Goal: Information Seeking & Learning: Learn about a topic

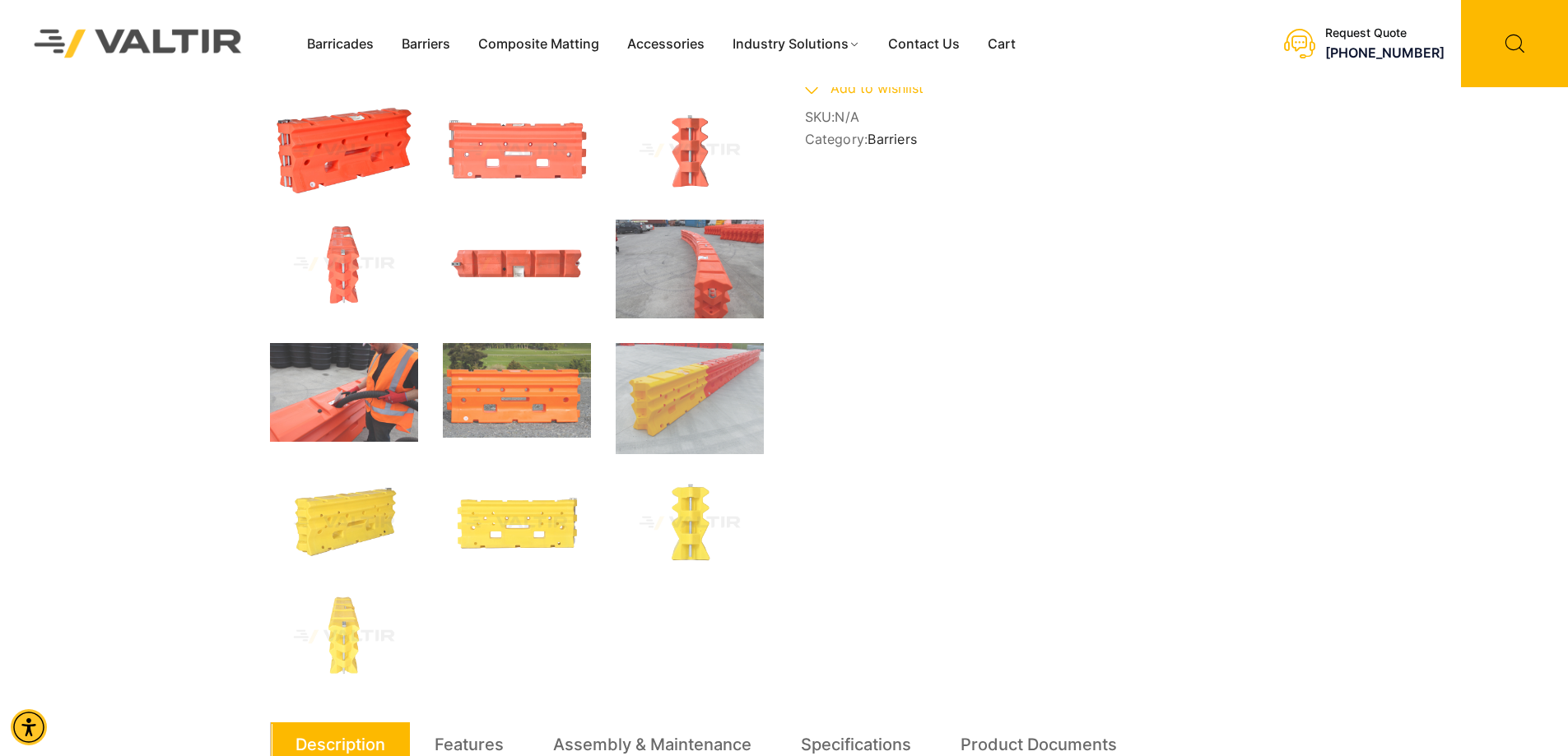
scroll to position [411, 0]
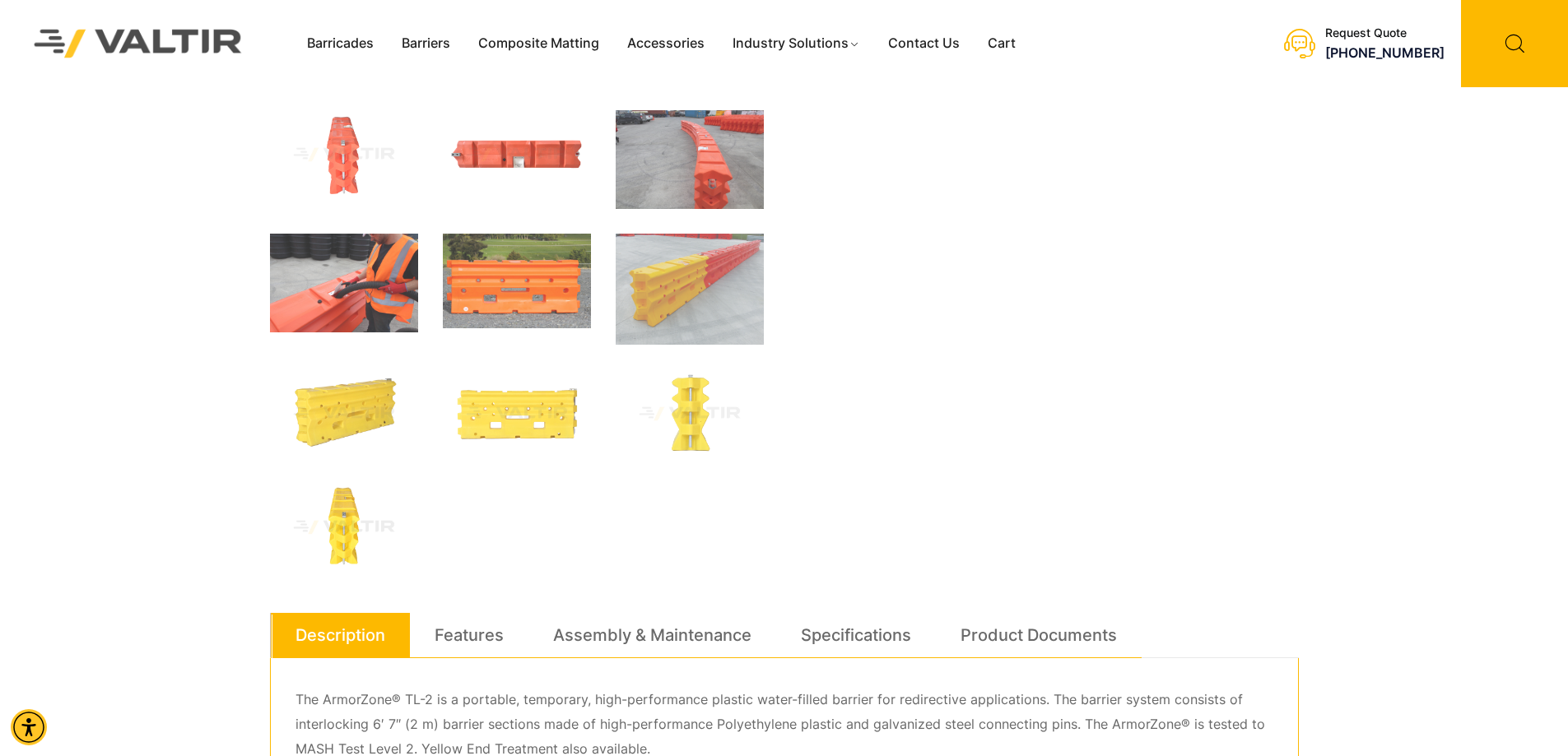
click at [364, 534] on img at bounding box center [344, 528] width 148 height 89
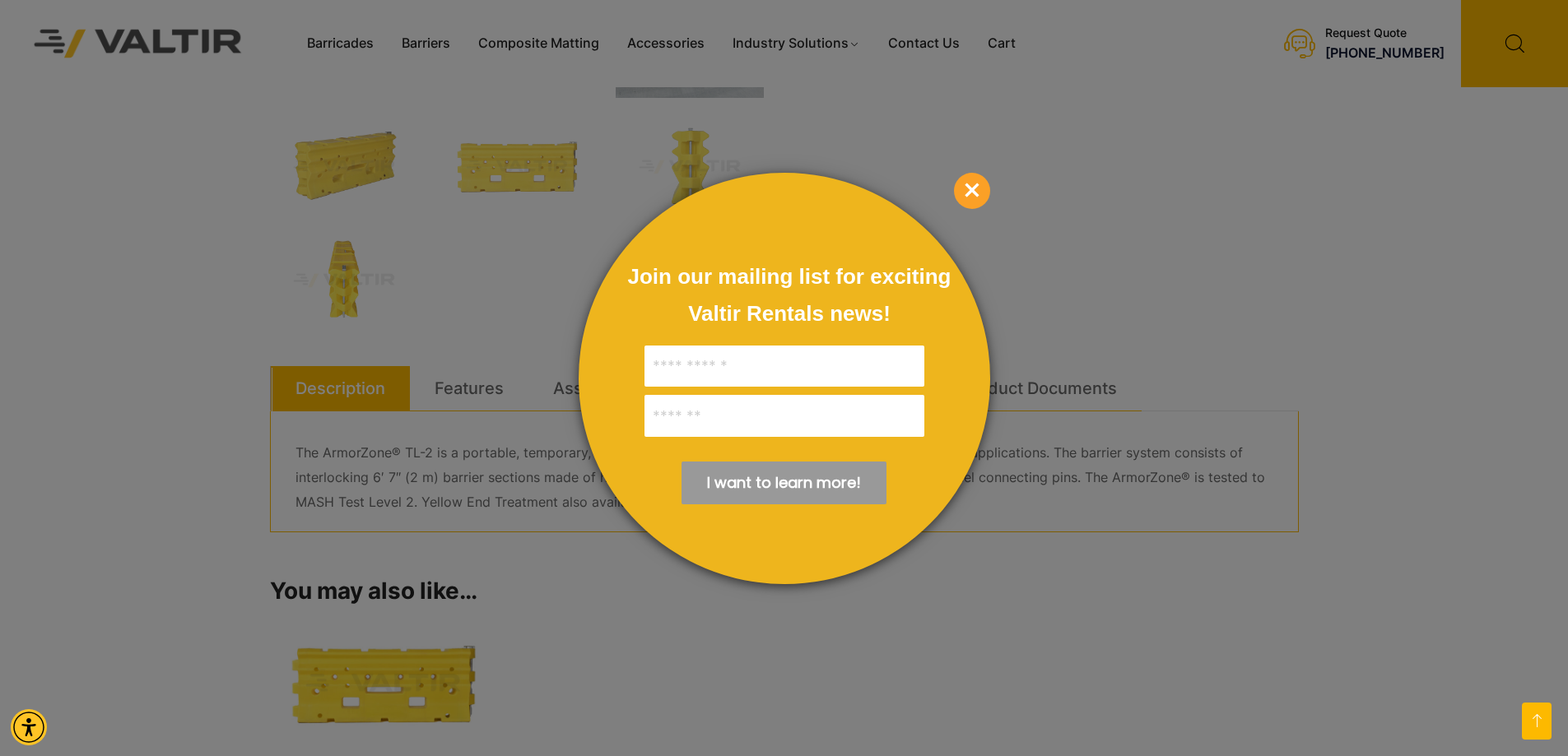
scroll to position [906, 0]
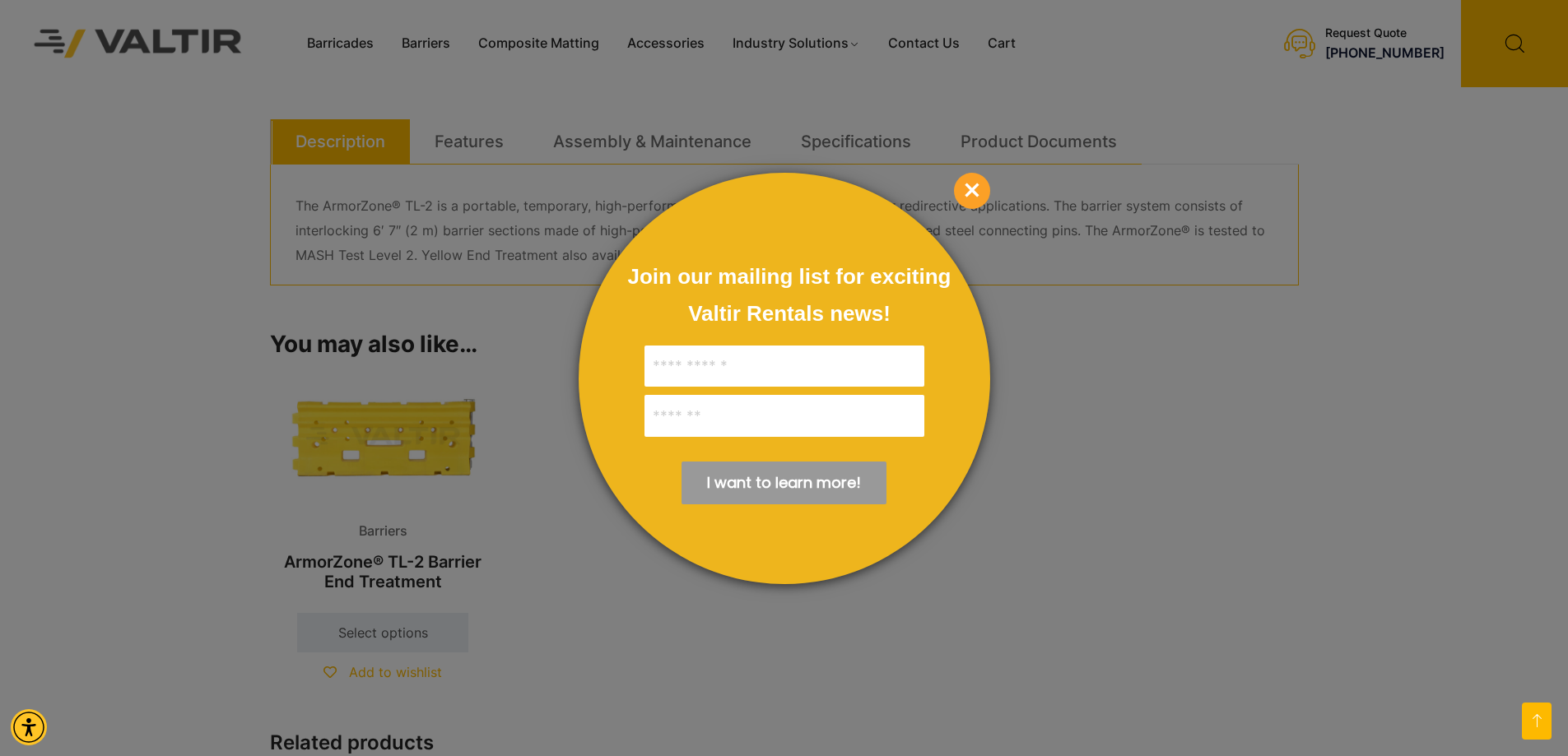
click at [974, 196] on span "×" at bounding box center [972, 190] width 36 height 36
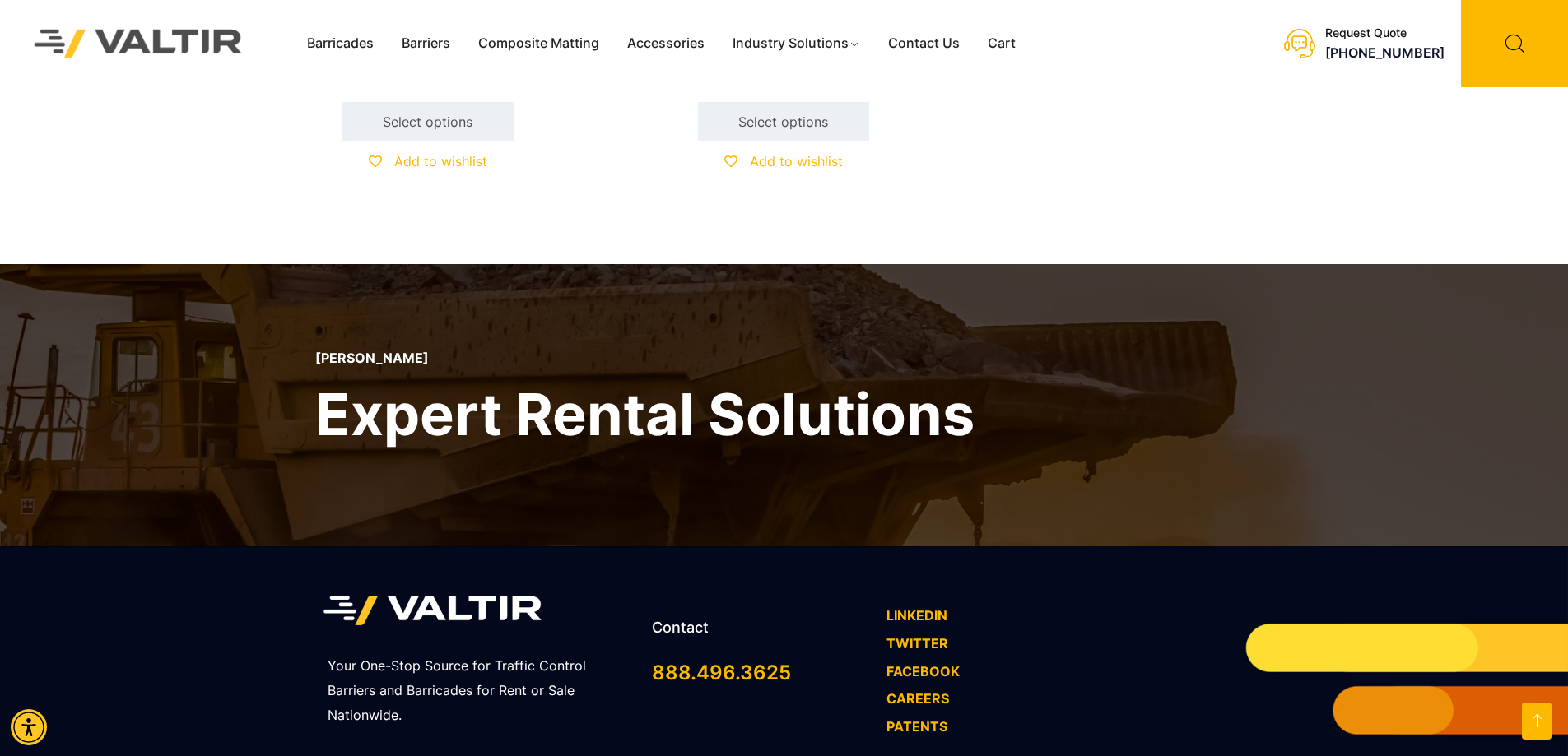
scroll to position [1972, 0]
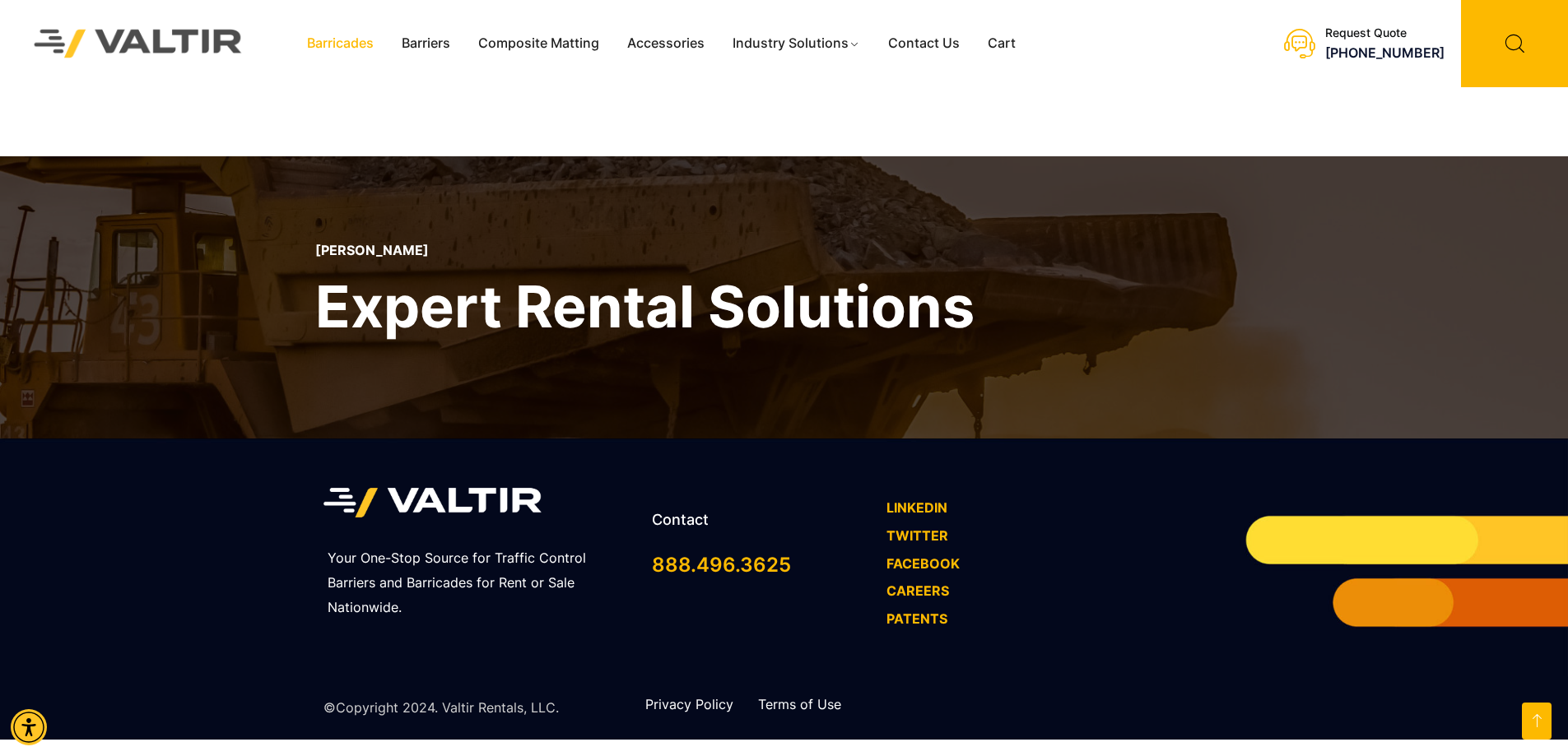
click at [339, 53] on link "Barricades" at bounding box center [340, 44] width 95 height 25
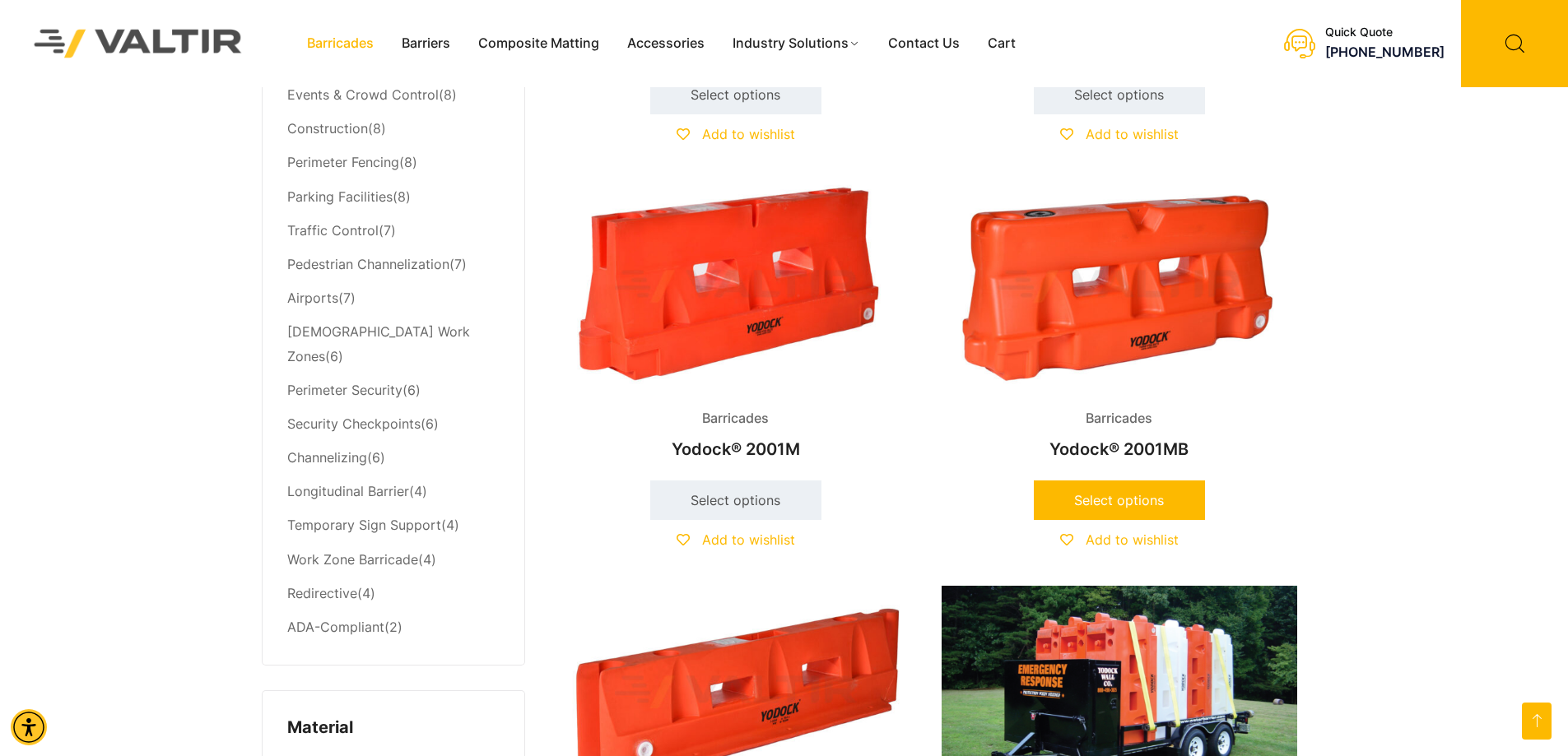
scroll to position [906, 0]
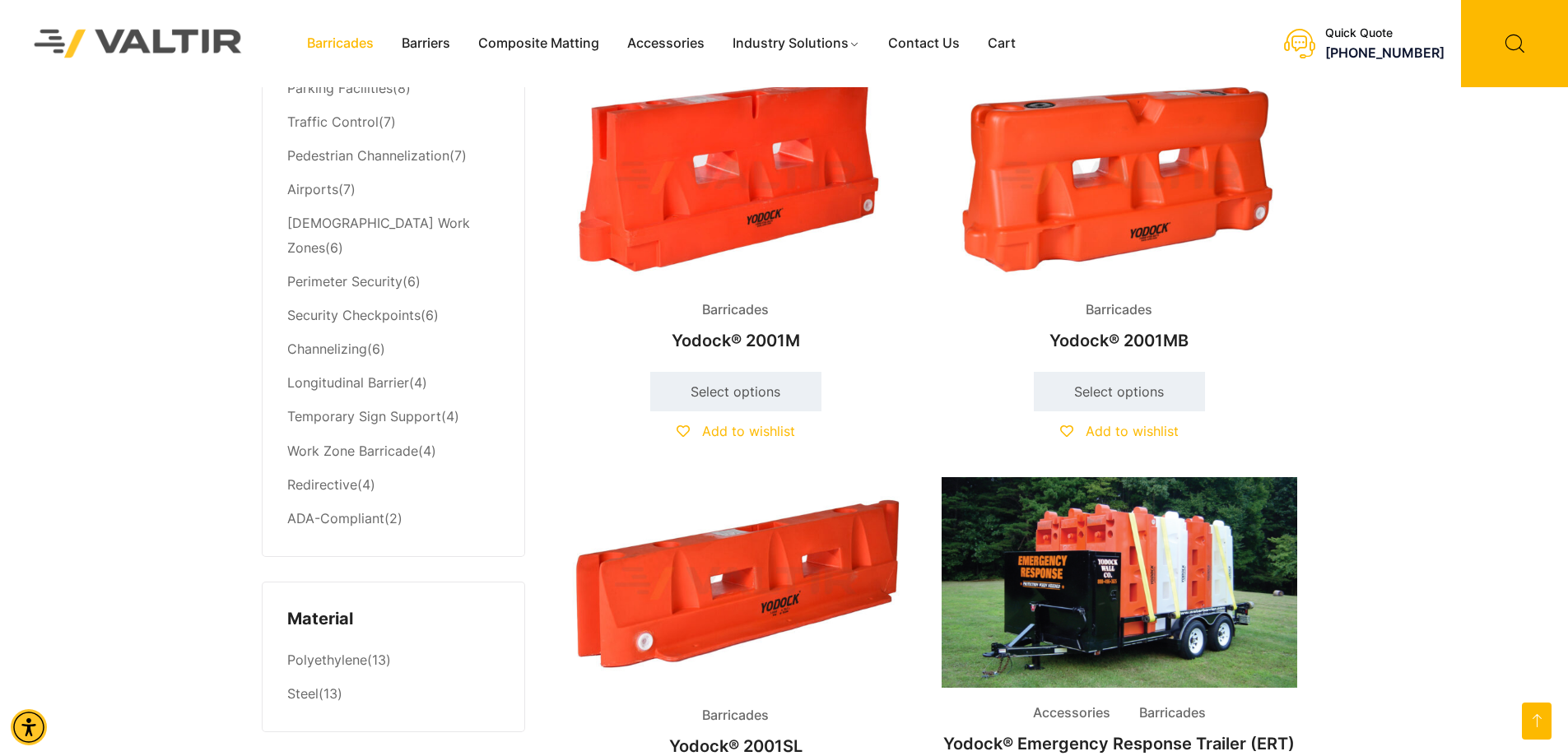
click at [1152, 343] on h2 "Yodock® 2001MB" at bounding box center [1119, 341] width 355 height 36
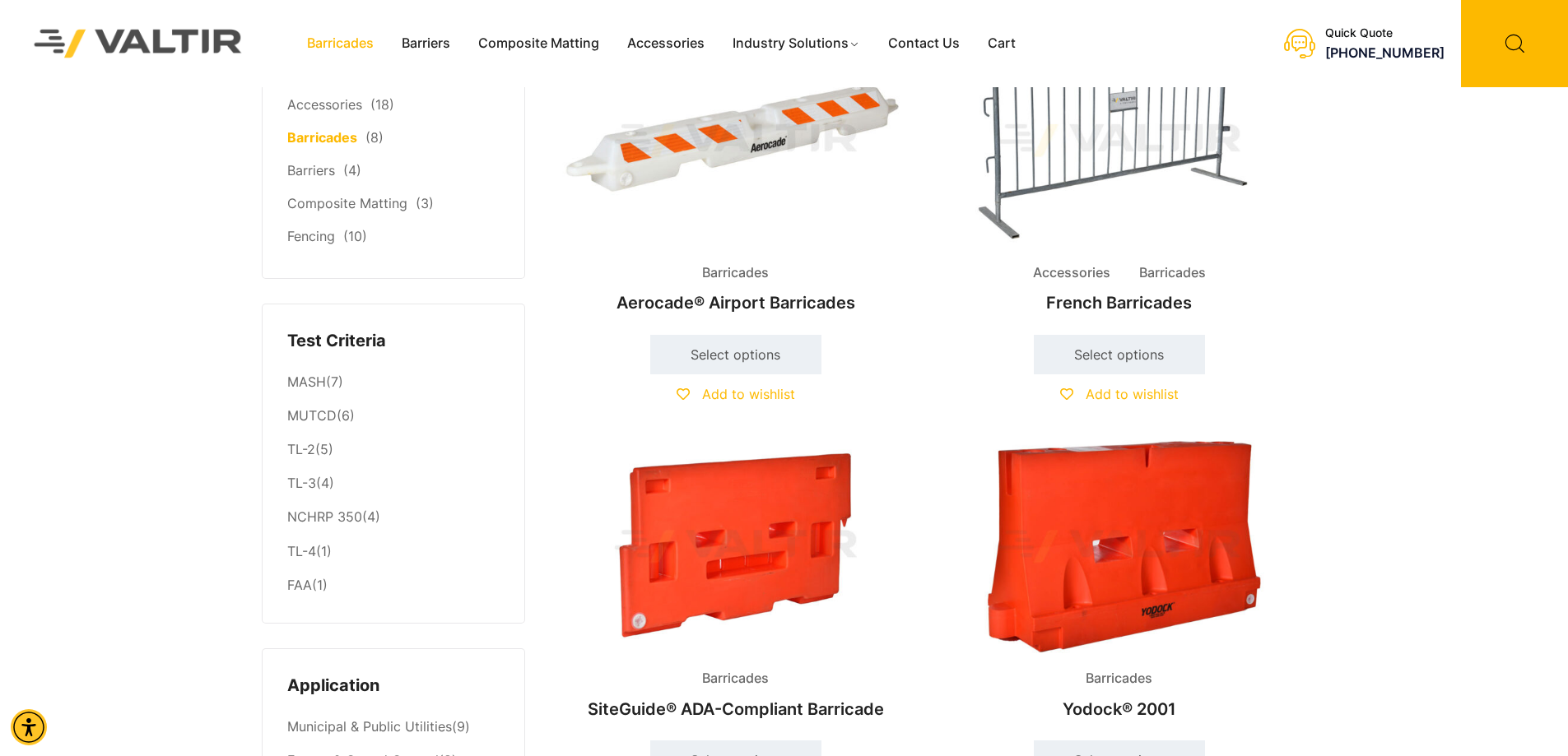
scroll to position [329, 0]
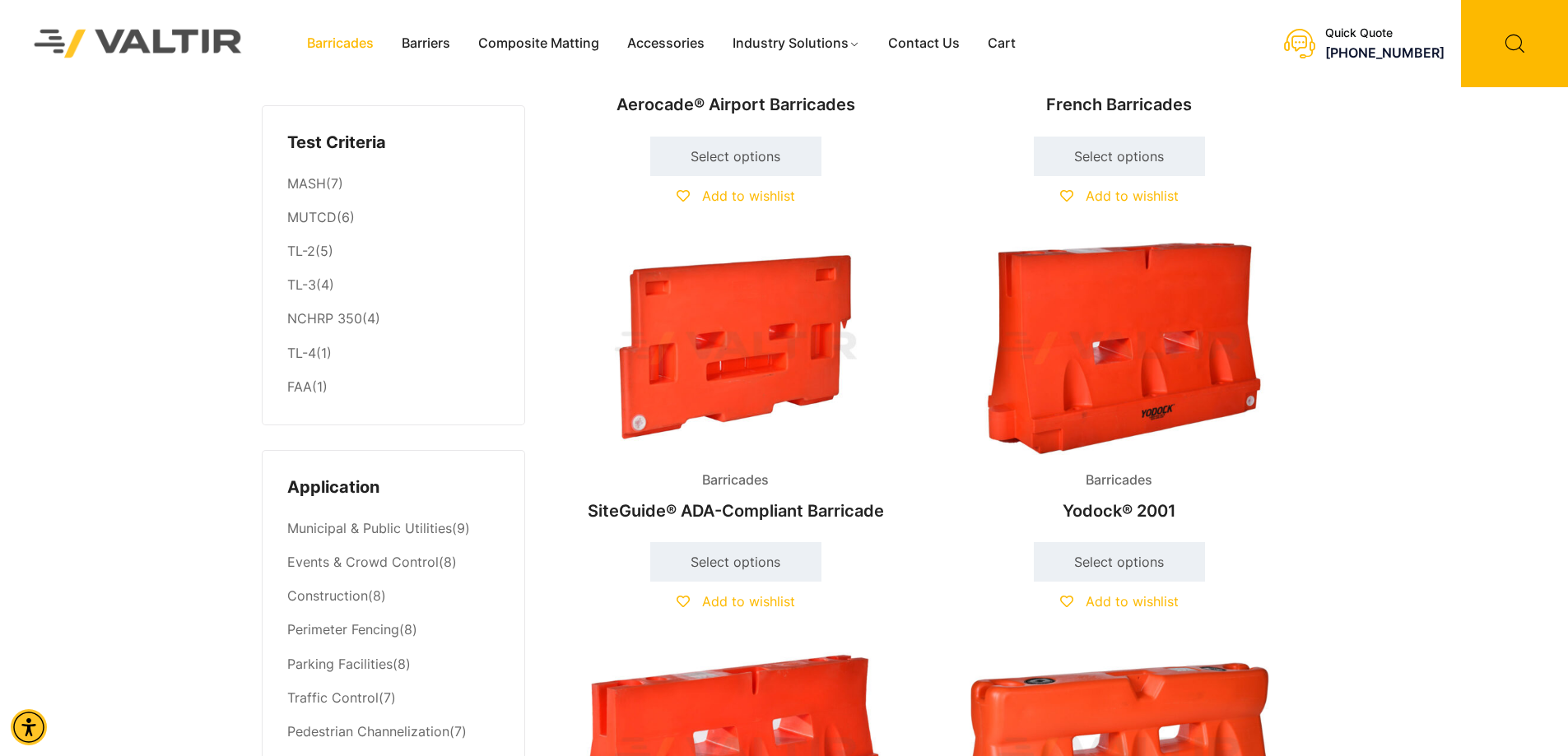
click at [1144, 423] on img at bounding box center [1119, 348] width 355 height 213
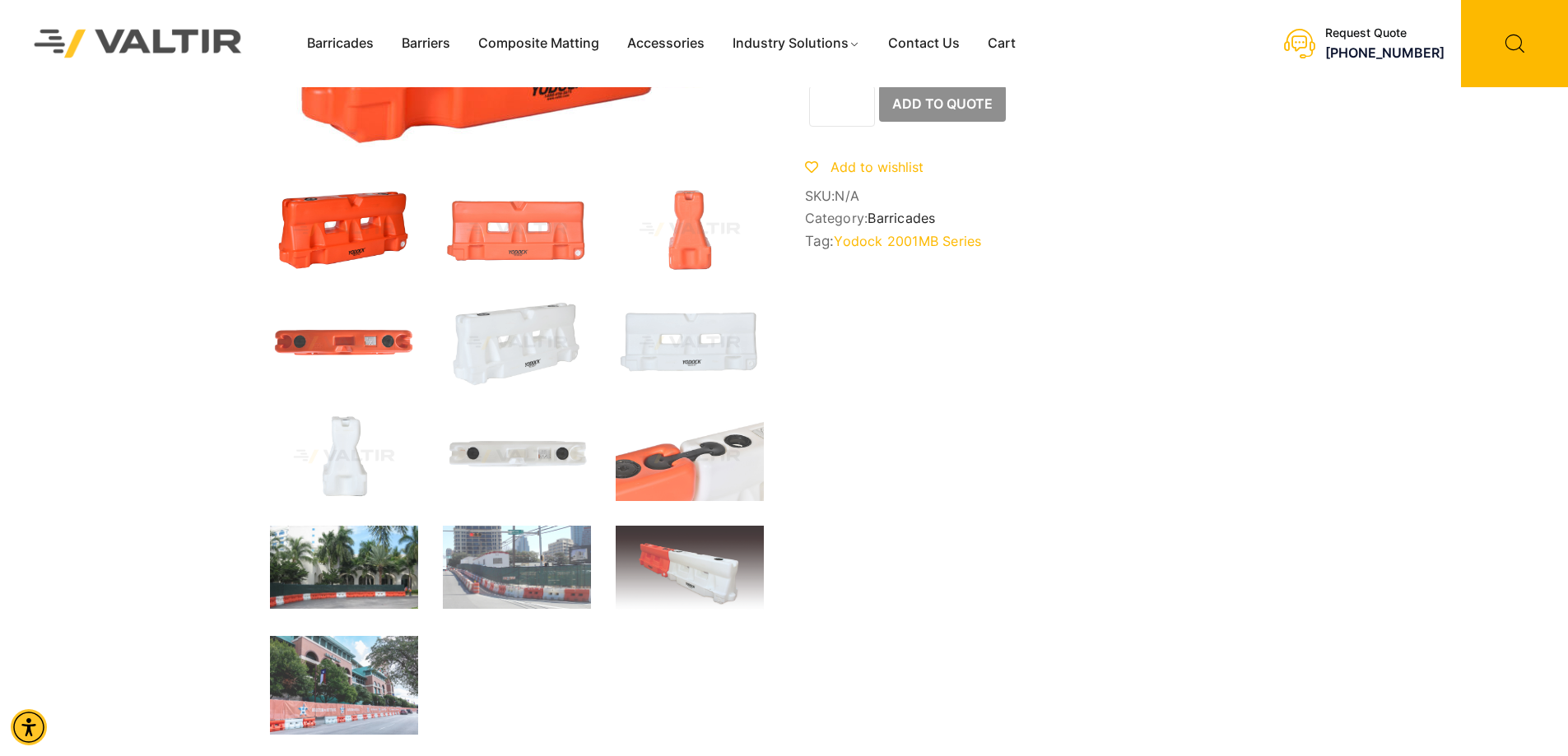
scroll to position [247, 0]
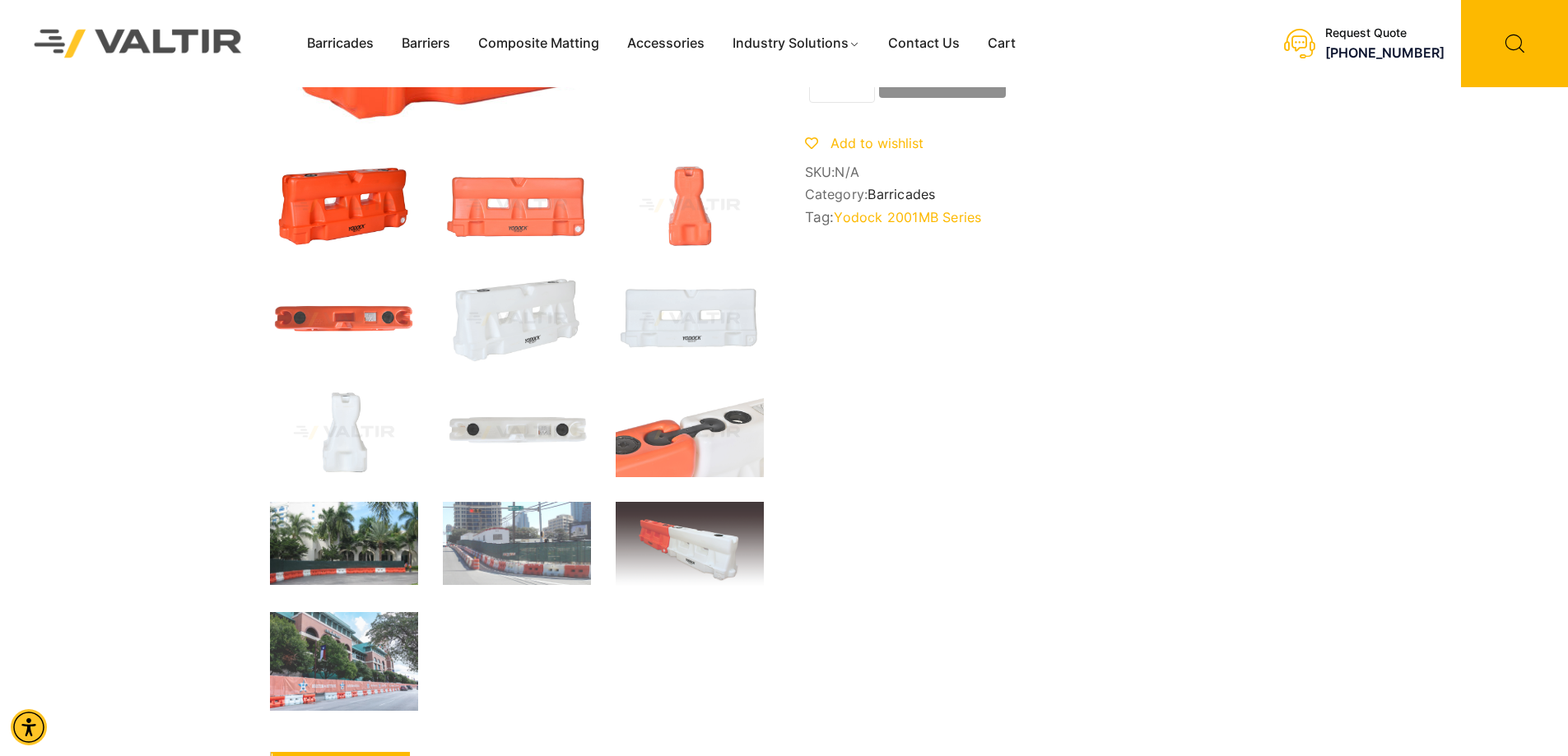
click at [297, 538] on img at bounding box center [344, 544] width 148 height 83
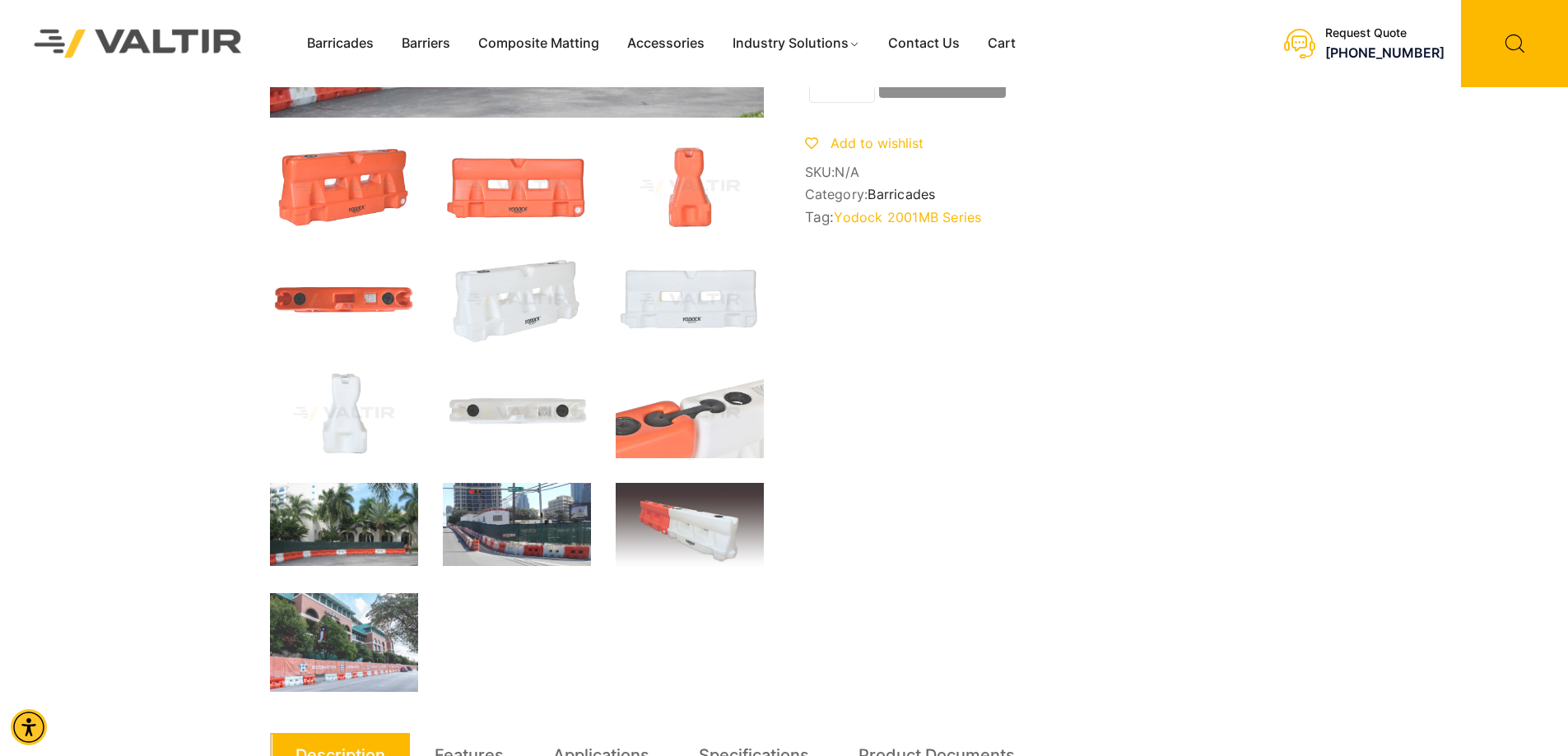
click at [531, 530] on img at bounding box center [516, 525] width 148 height 83
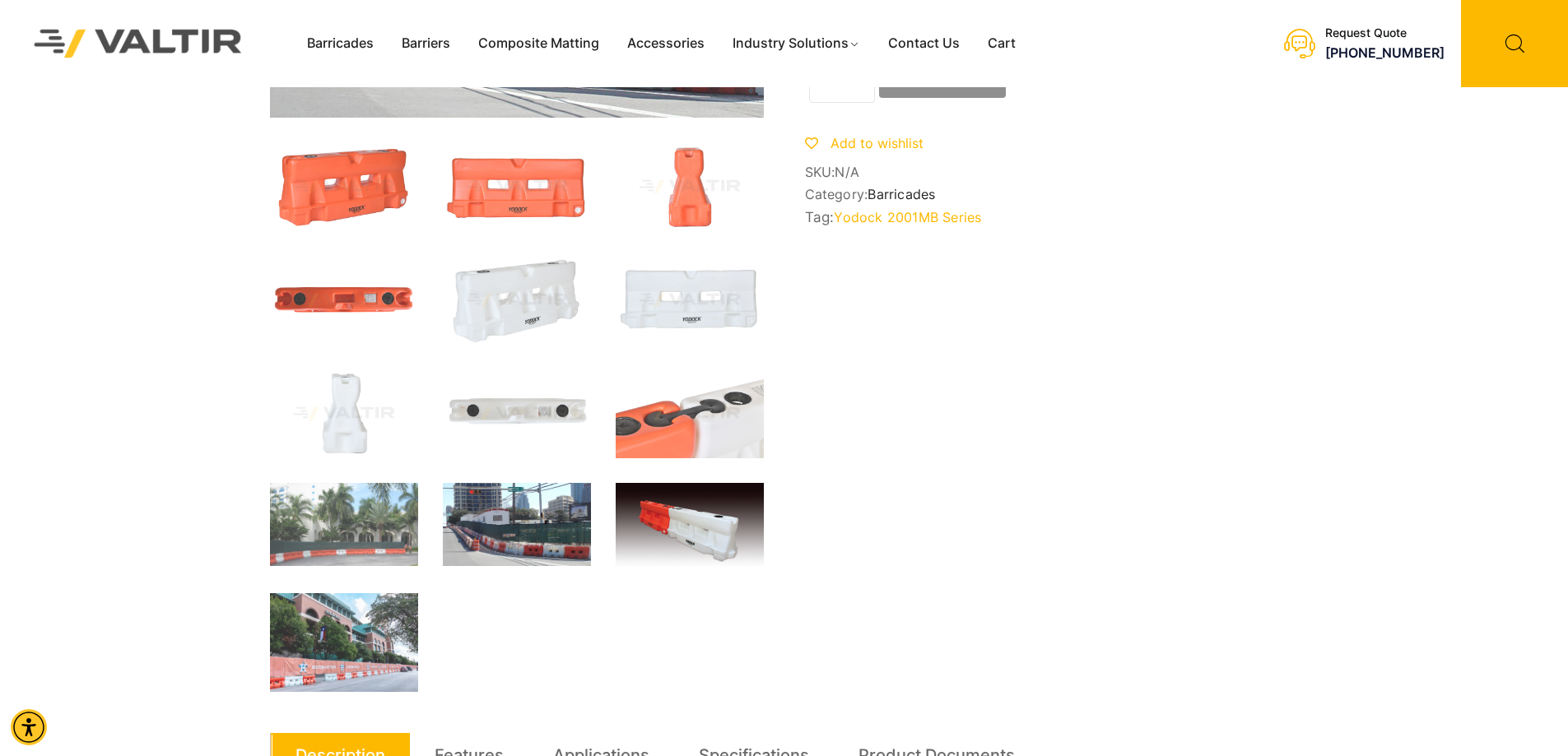
click at [678, 530] on img at bounding box center [690, 526] width 148 height 85
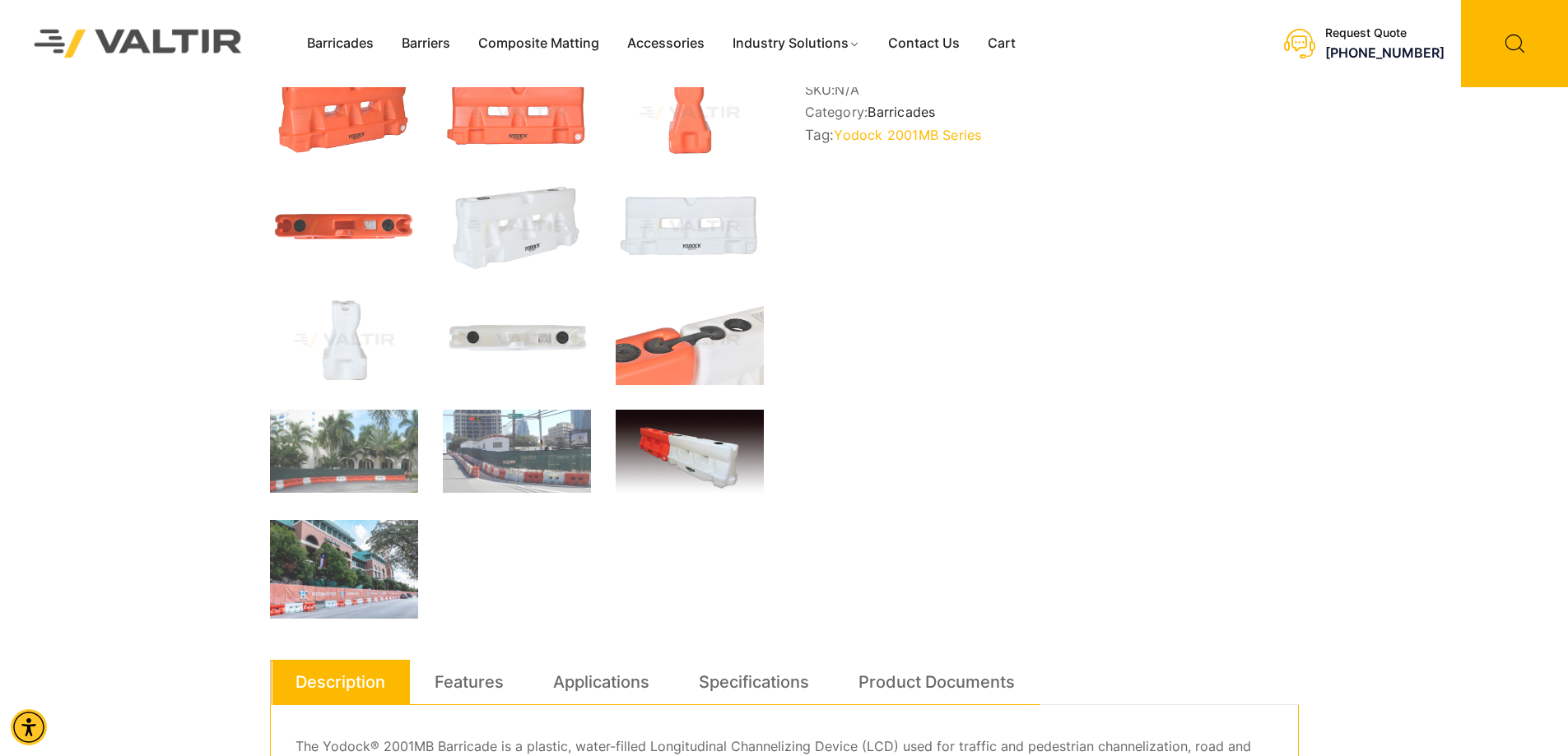
scroll to position [658, 0]
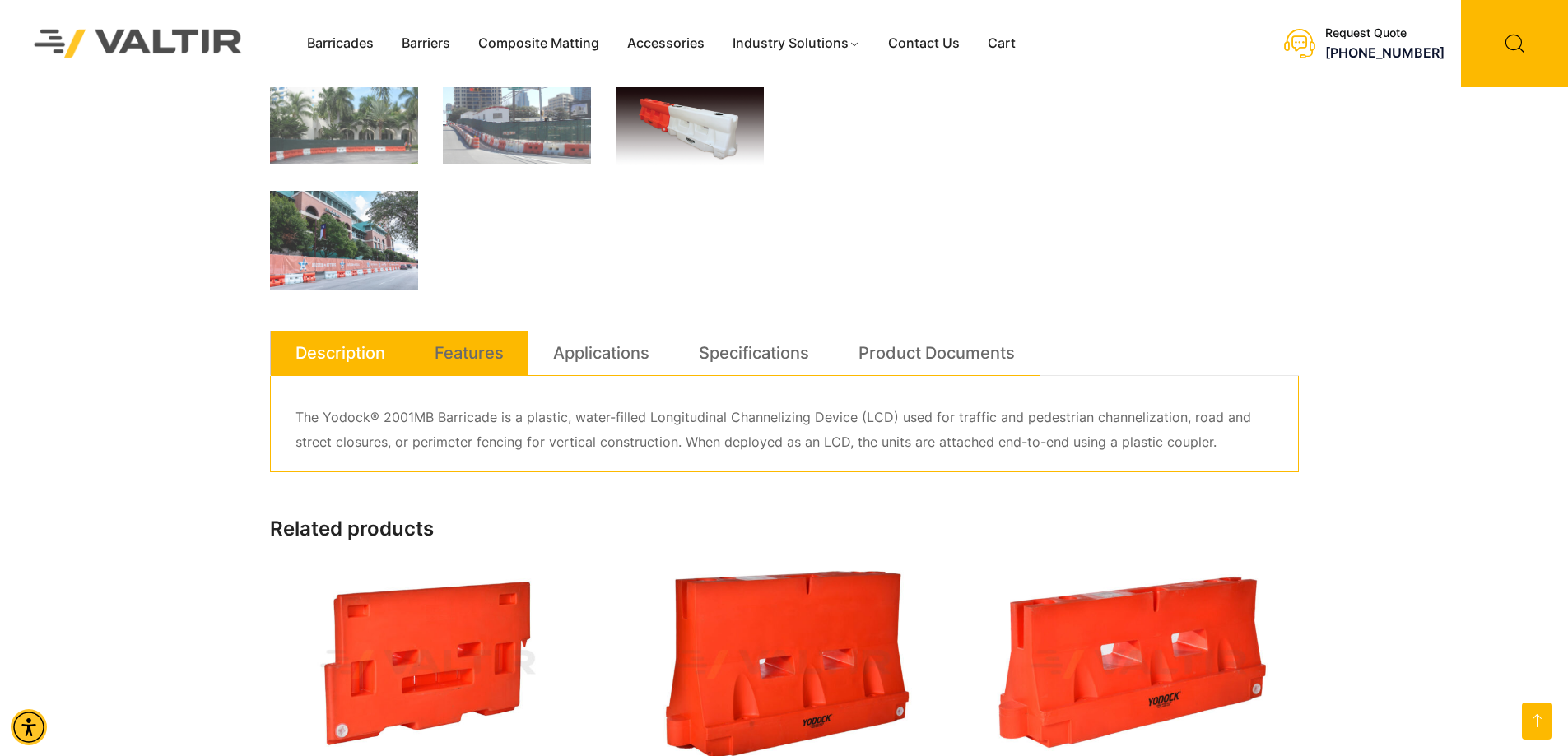
click at [452, 358] on link "Features" at bounding box center [469, 352] width 69 height 45
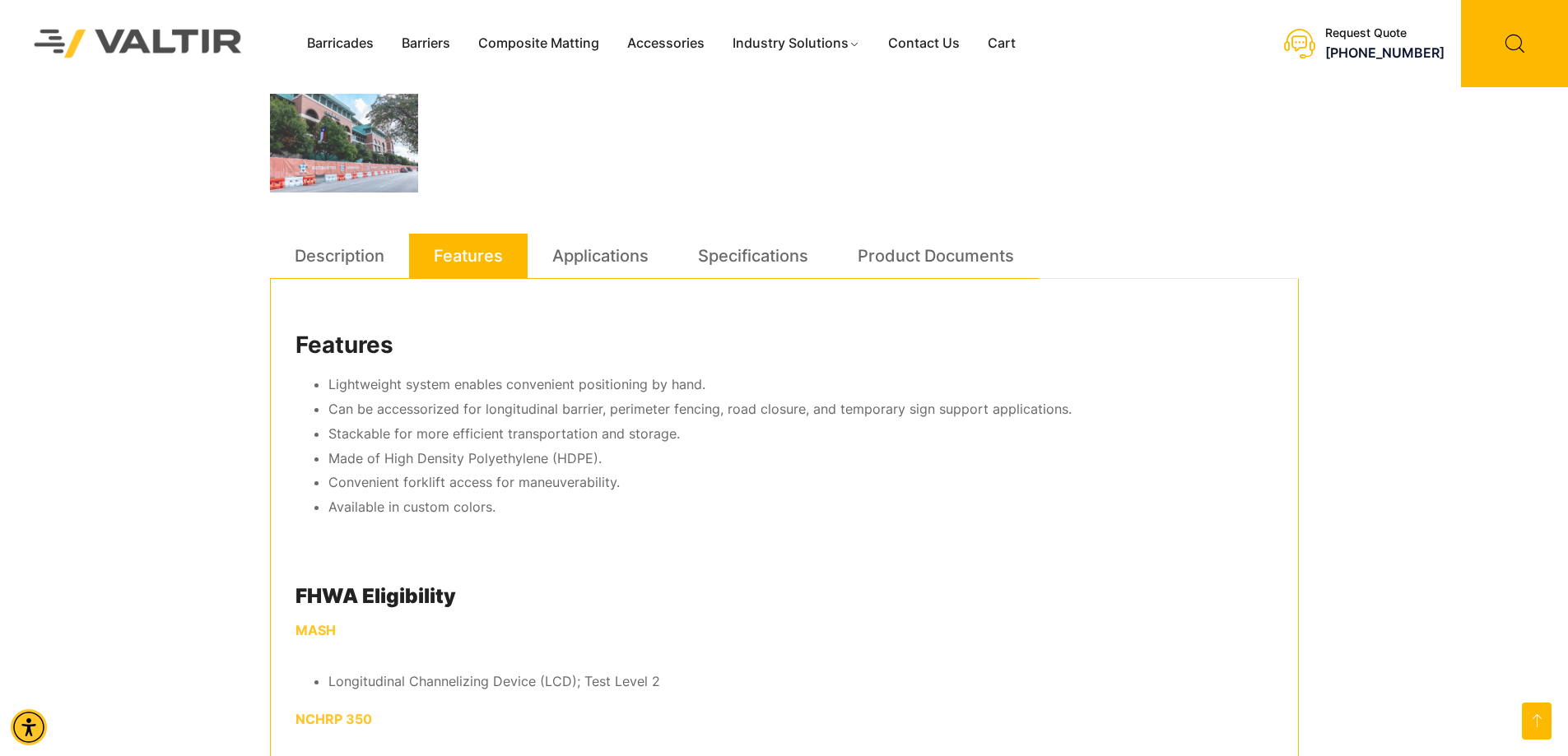
scroll to position [906, 0]
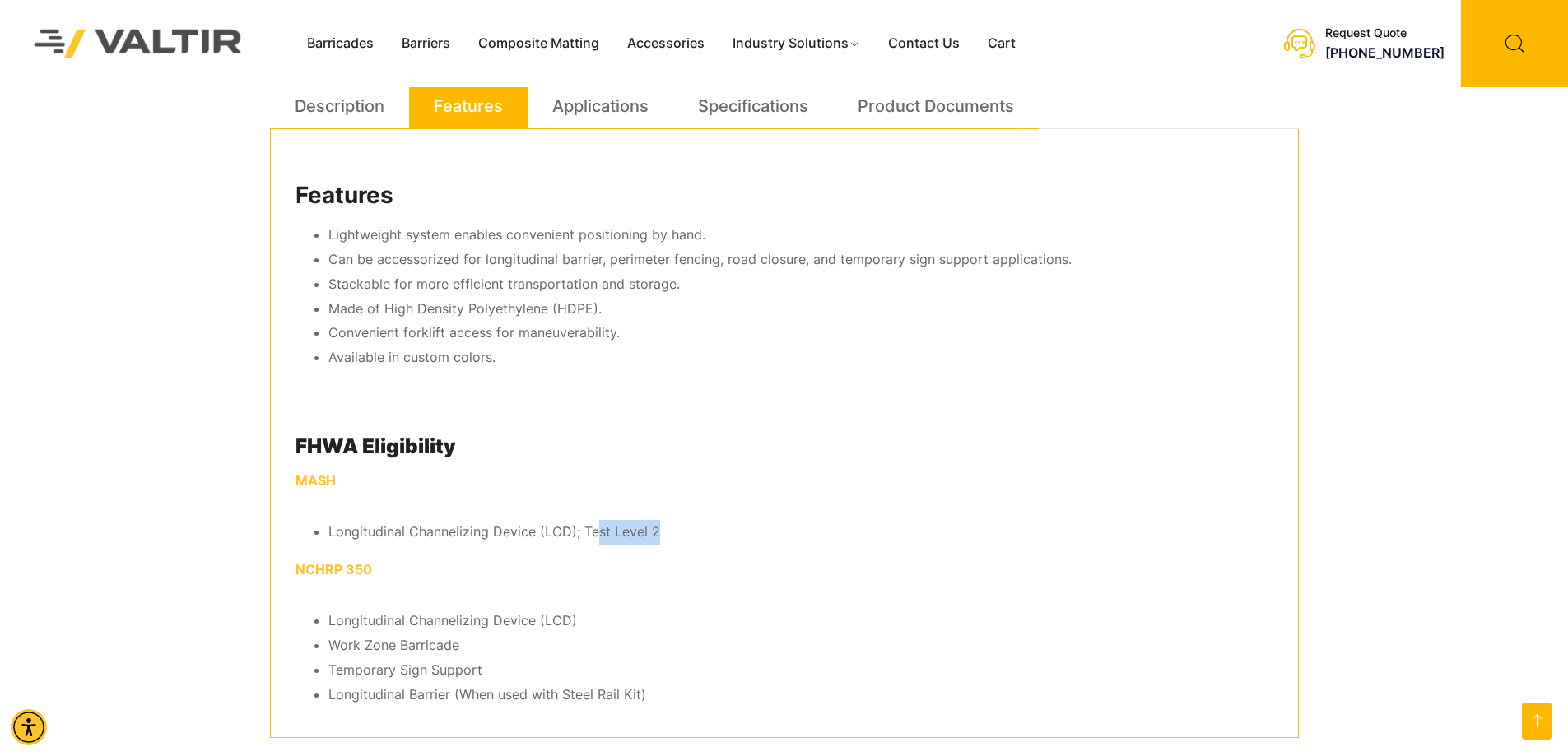
drag, startPoint x: 710, startPoint y: 542, endPoint x: 667, endPoint y: 555, distance: 44.9
click at [592, 535] on li "Longitudinal Channelizing Device (LCD); Test Level 2" at bounding box center [801, 532] width 945 height 25
drag, startPoint x: 498, startPoint y: 530, endPoint x: 354, endPoint y: 512, distance: 145.1
click at [492, 528] on li "Longitudinal Channelizing Device (LCD); Test Level 2" at bounding box center [801, 532] width 945 height 25
click at [318, 480] on strong "MASH" at bounding box center [315, 480] width 41 height 16
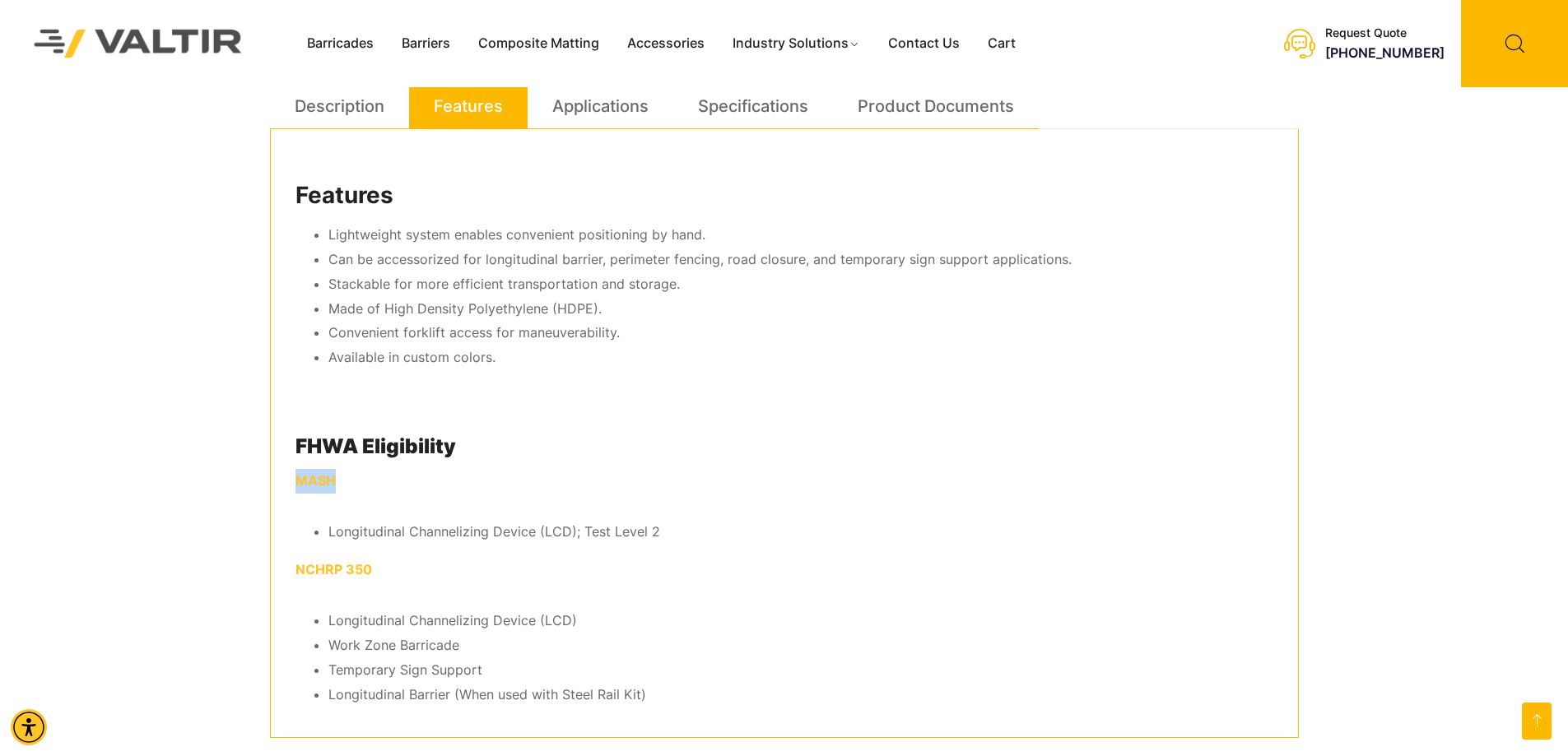
click at [318, 480] on strong "MASH" at bounding box center [315, 480] width 41 height 16
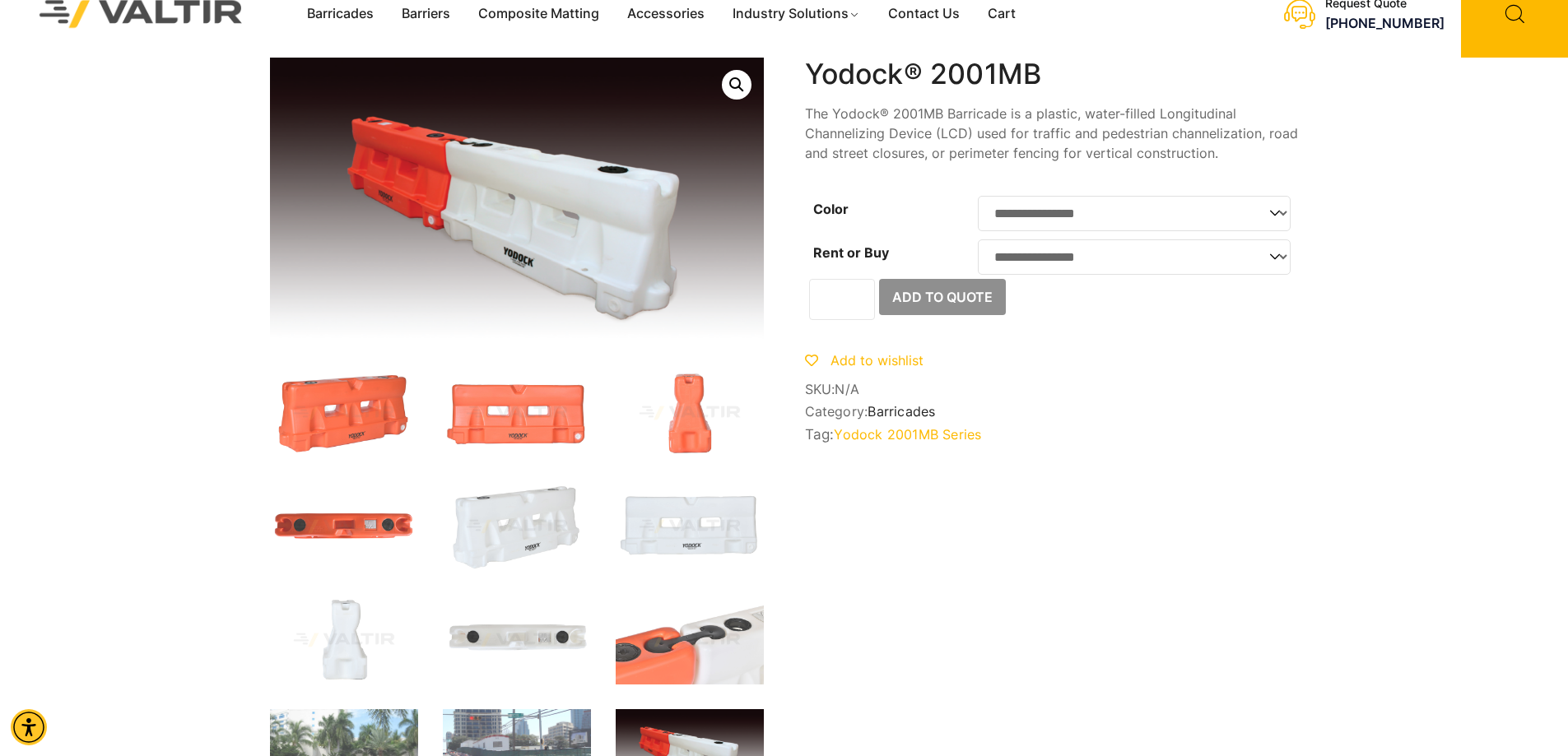
scroll to position [0, 0]
